Goal: Find specific page/section: Find specific page/section

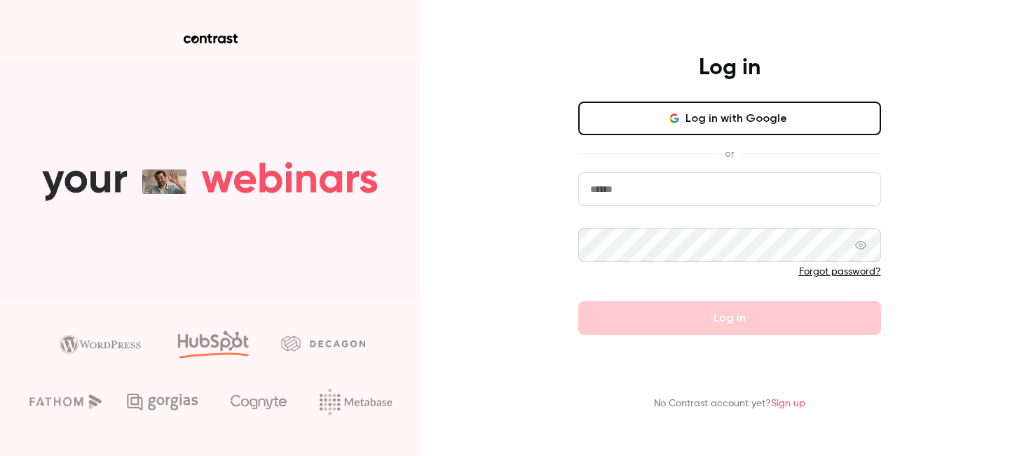
click at [626, 202] on input "email" at bounding box center [729, 189] width 303 height 34
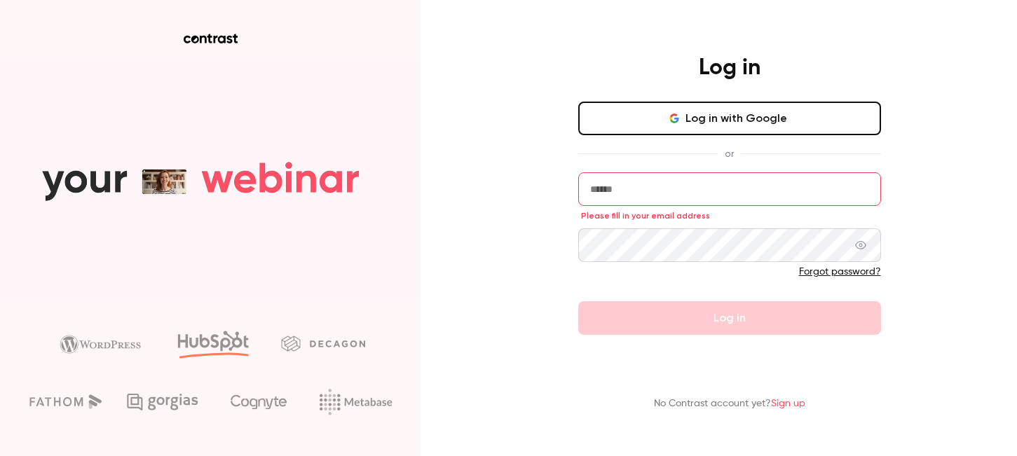
type input "**********"
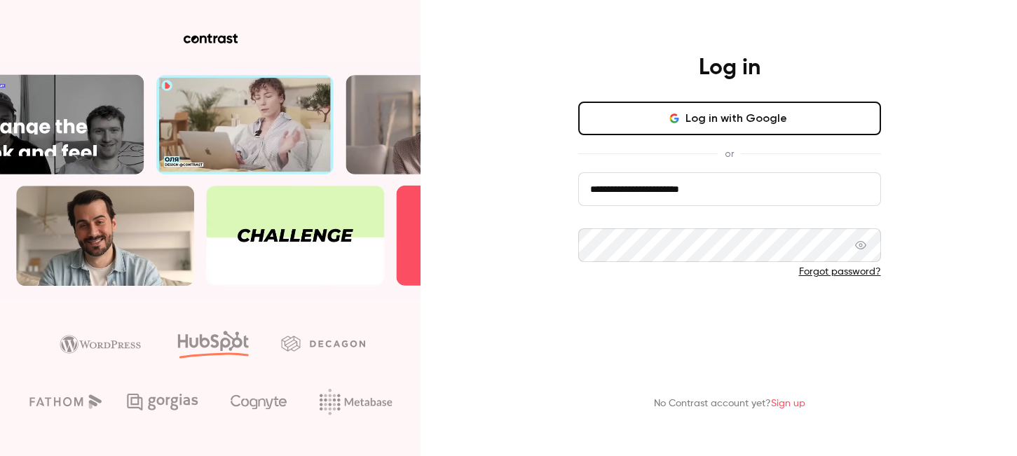
click at [680, 326] on button "Log in" at bounding box center [729, 318] width 303 height 34
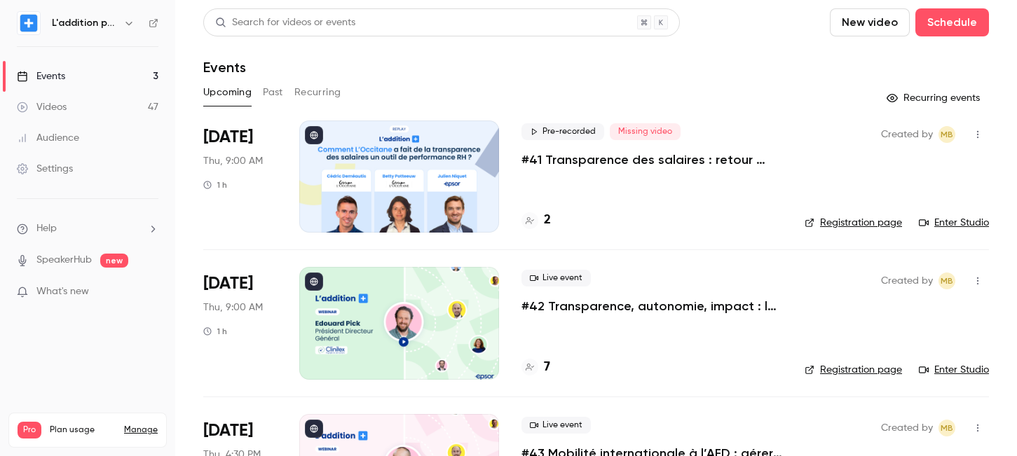
click at [114, 79] on link "Events 3" at bounding box center [87, 76] width 175 height 31
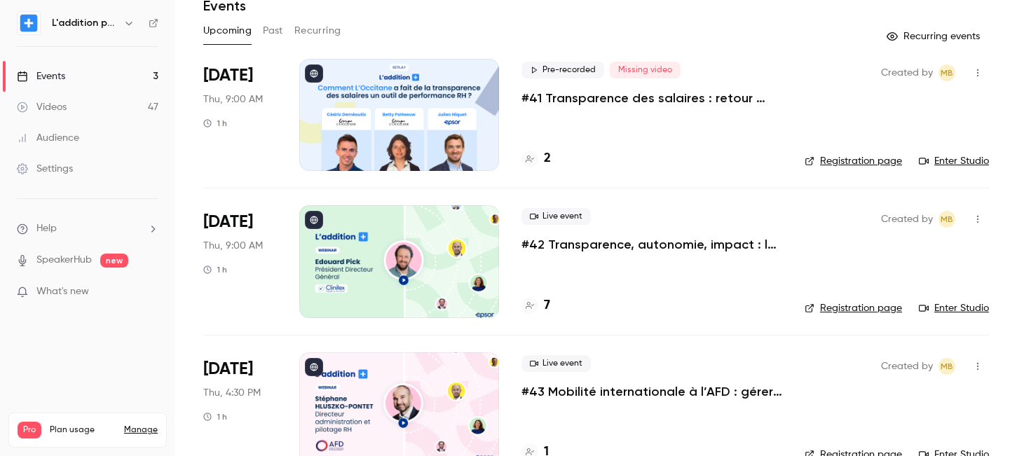
click at [538, 161] on div "2" at bounding box center [535, 158] width 29 height 19
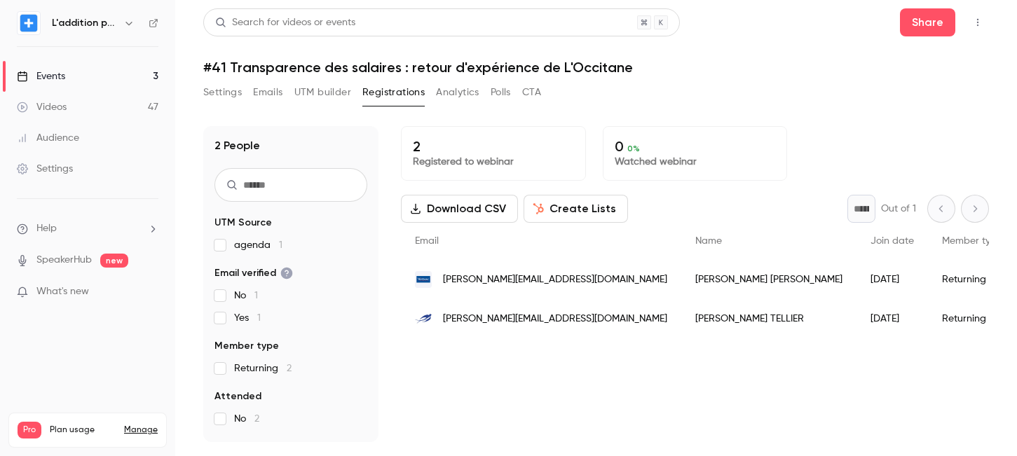
click at [310, 89] on button "UTM builder" at bounding box center [322, 92] width 57 height 22
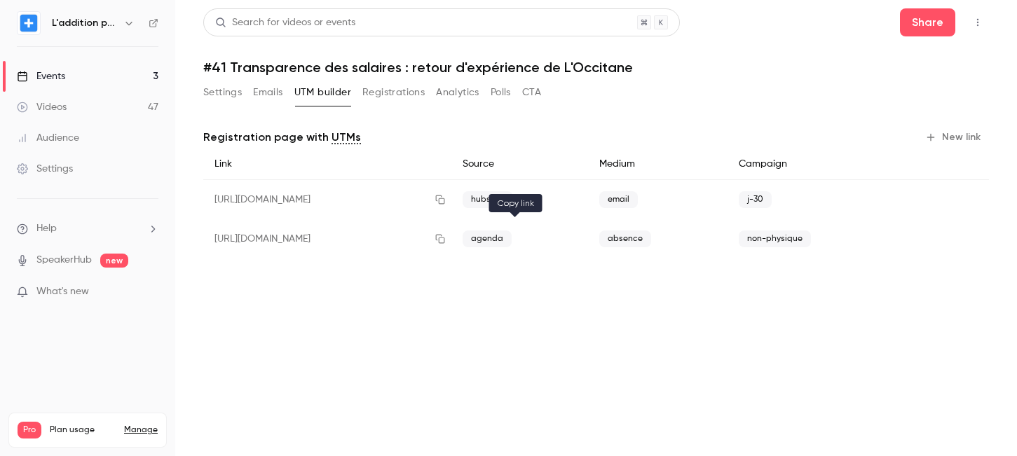
click at [451, 231] on button "button" at bounding box center [440, 239] width 22 height 22
